Goal: Find contact information: Find contact information

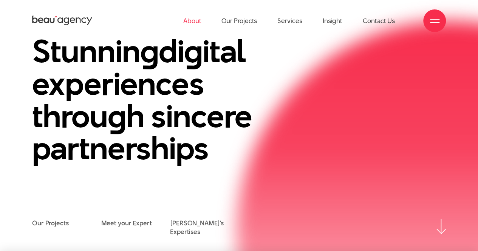
click at [197, 22] on link "About" at bounding box center [192, 21] width 18 height 42
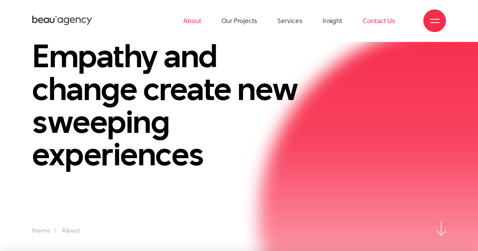
click at [382, 19] on link "Contact Us" at bounding box center [379, 21] width 32 height 42
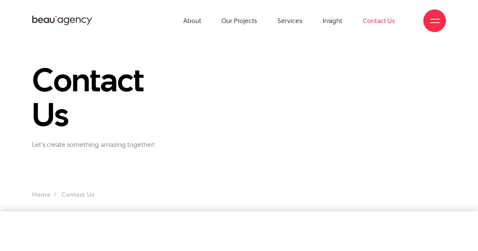
click at [41, 21] on icon at bounding box center [40, 21] width 5 height 6
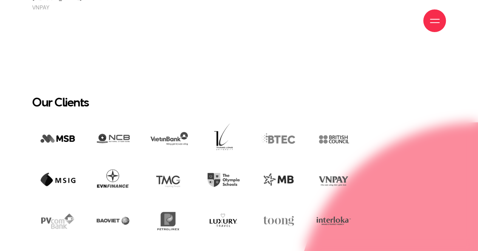
scroll to position [1399, 0]
